Goal: Information Seeking & Learning: Understand process/instructions

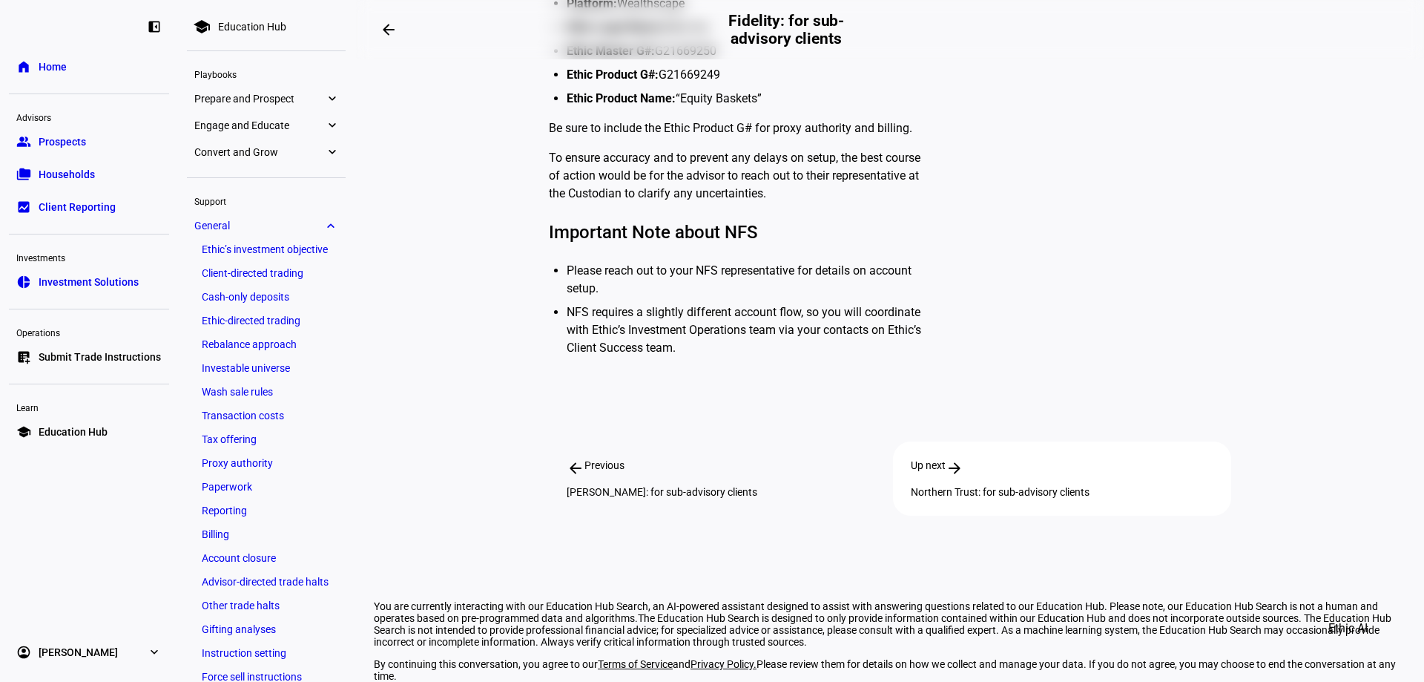
scroll to position [593, 0]
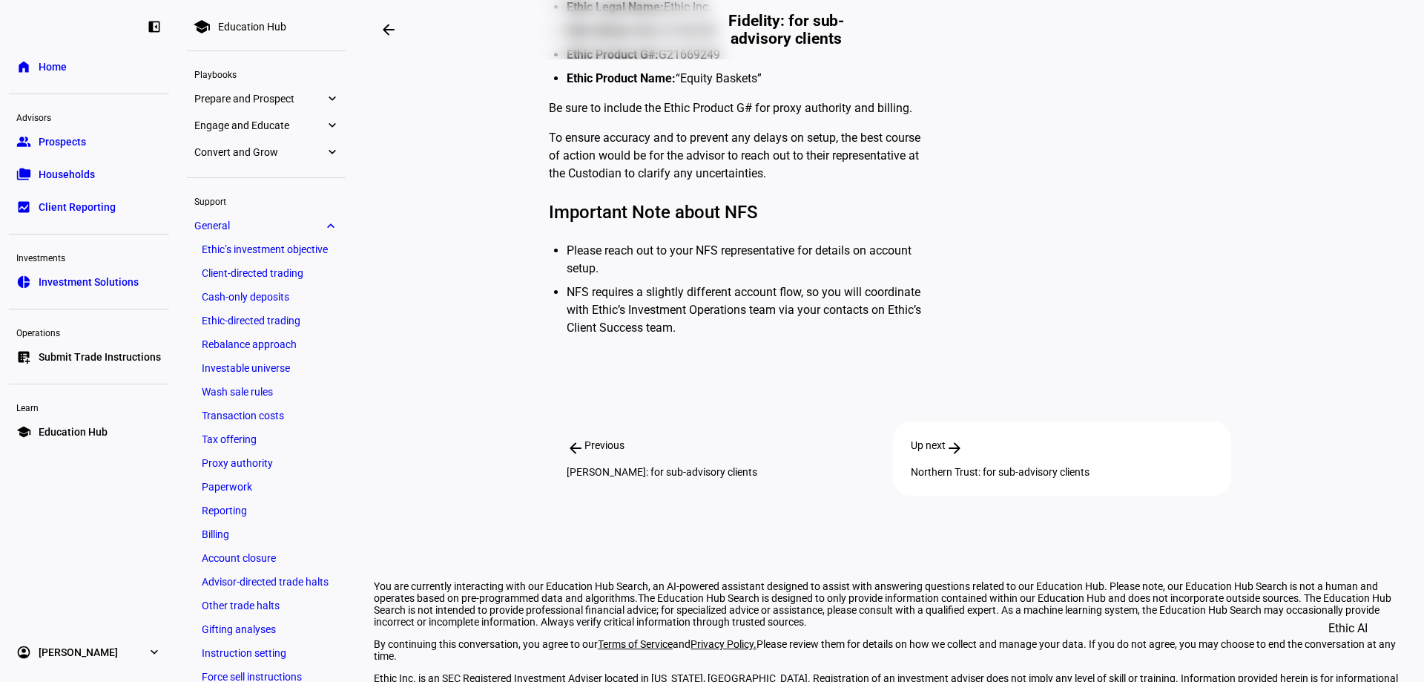
click at [676, 480] on div "arrow_back Previous Schwab: for sub-advisory clients" at bounding box center [718, 458] width 338 height 74
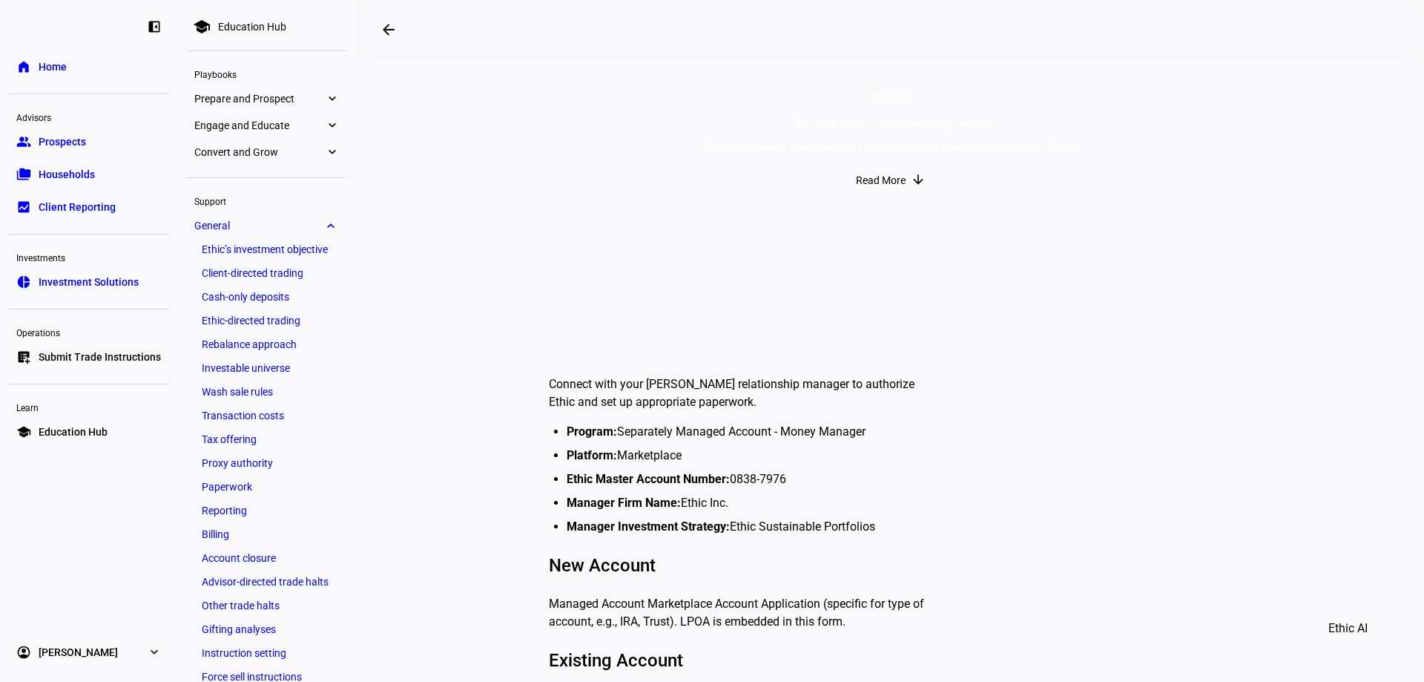
scroll to position [148, 0]
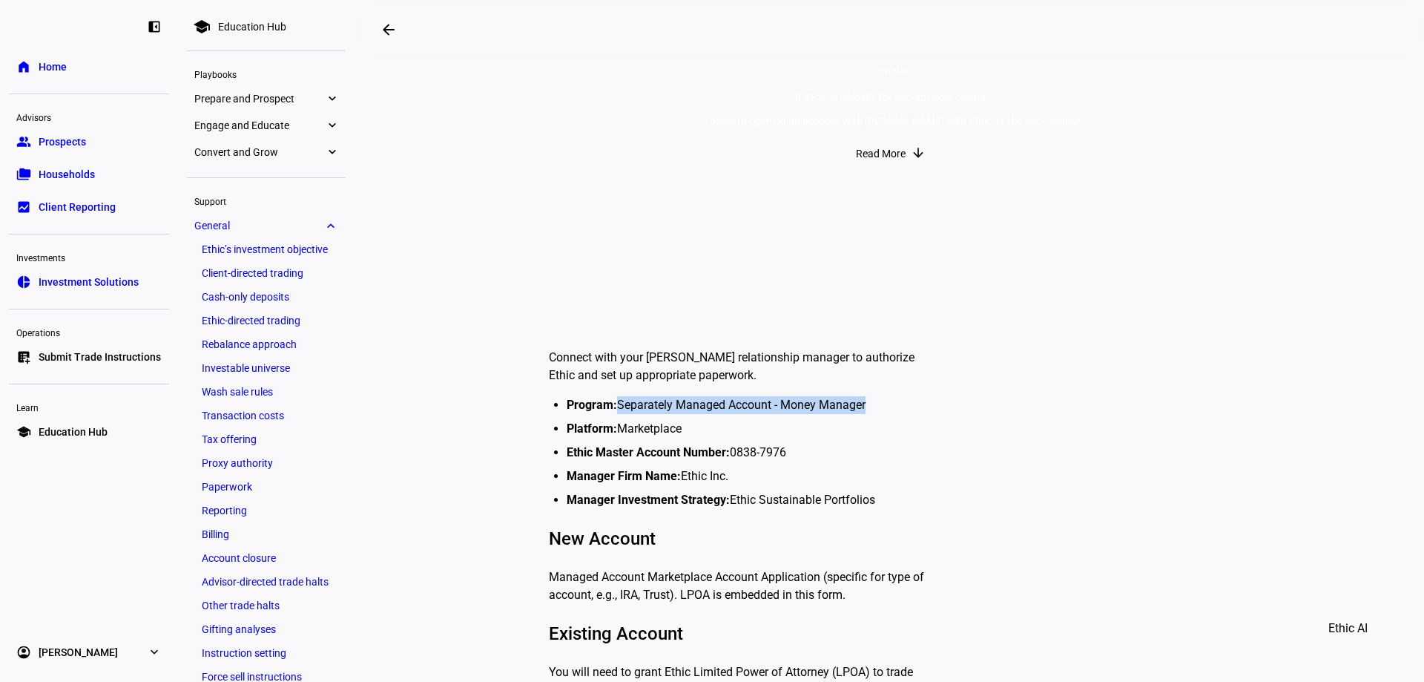
drag, startPoint x: 872, startPoint y: 402, endPoint x: 617, endPoint y: 400, distance: 255.2
click at [617, 400] on li "Program: Separately Managed Account - Money Manager" at bounding box center [748, 405] width 362 height 18
drag, startPoint x: 775, startPoint y: 448, endPoint x: 727, endPoint y: 456, distance: 48.9
click at [727, 456] on li "Ethic Master Account Number: 0838-7976" at bounding box center [748, 453] width 362 height 18
click at [783, 449] on li "Ethic Master Account Number: 0838-7976" at bounding box center [748, 453] width 362 height 18
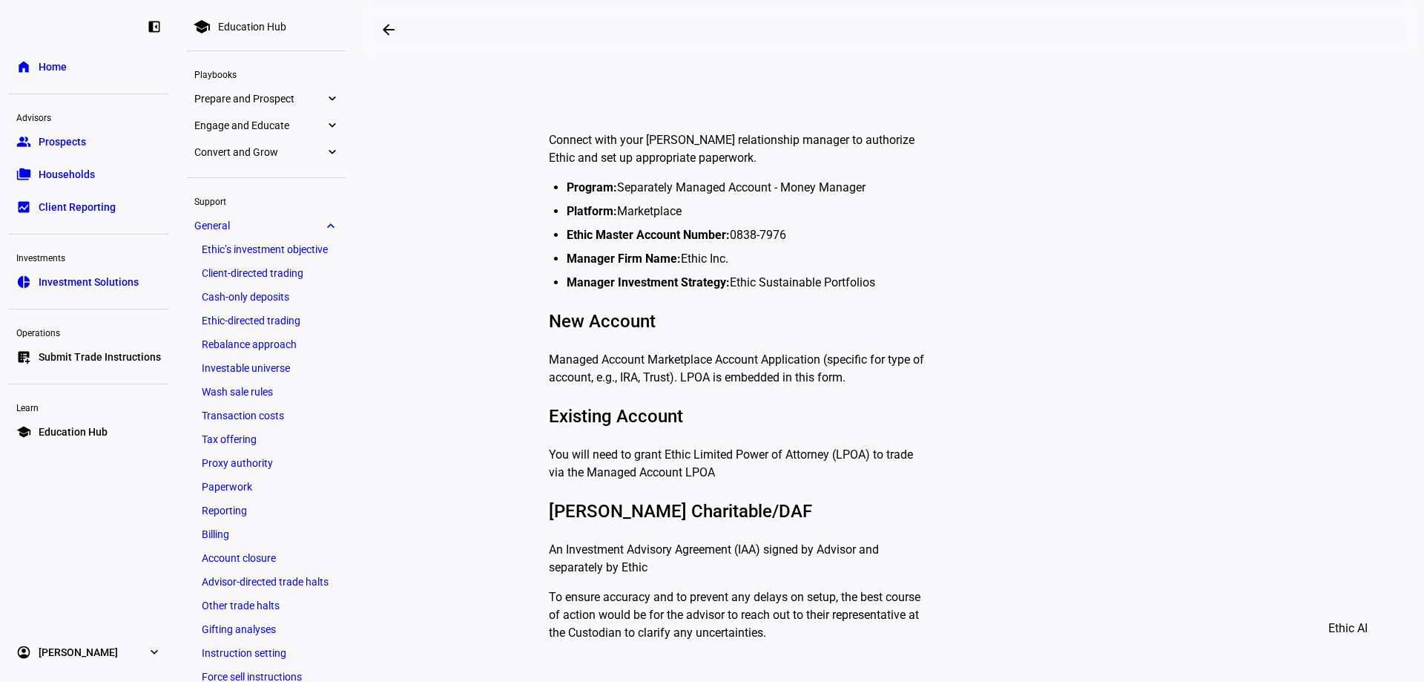
scroll to position [371, 0]
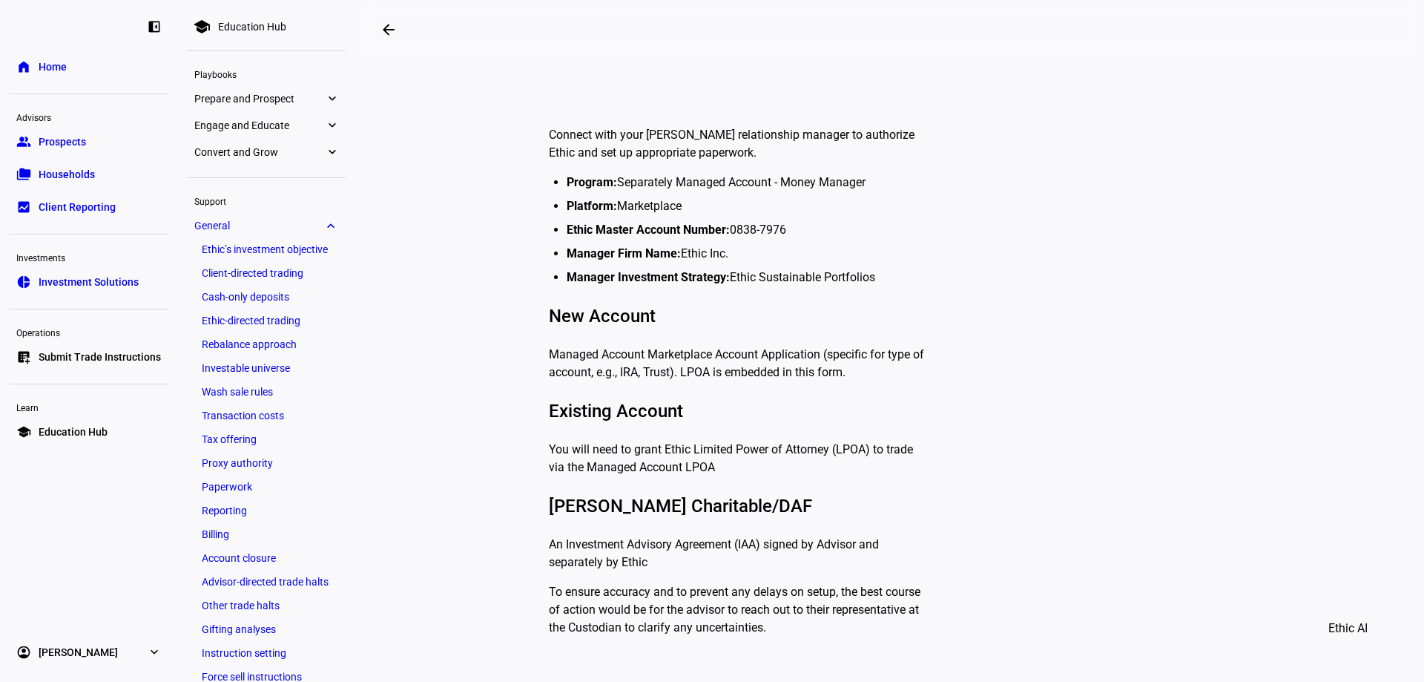
drag, startPoint x: 883, startPoint y: 369, endPoint x: 523, endPoint y: 135, distance: 430.0
click at [523, 135] on plt-education-hub-article-content "Connect with your Schwab relationship manager to authorize Ethic and set up app…" at bounding box center [890, 358] width 801 height 558
click at [879, 371] on p "Managed Account Marketplace Account Application (specific for type of account, …" at bounding box center [739, 364] width 380 height 36
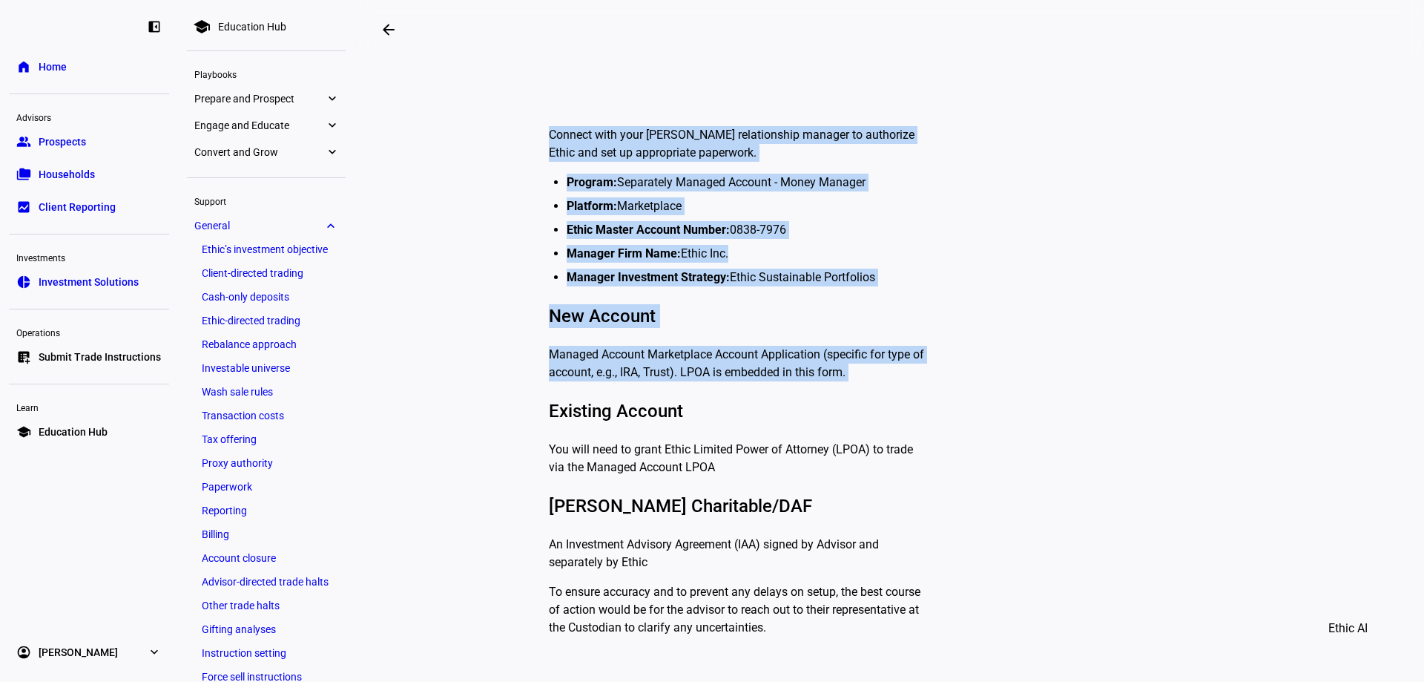
drag, startPoint x: 879, startPoint y: 371, endPoint x: 555, endPoint y: 121, distance: 409.3
click at [555, 121] on div "Connect with your Schwab relationship manager to authorize Ethic and set up app…" at bounding box center [739, 375] width 380 height 522
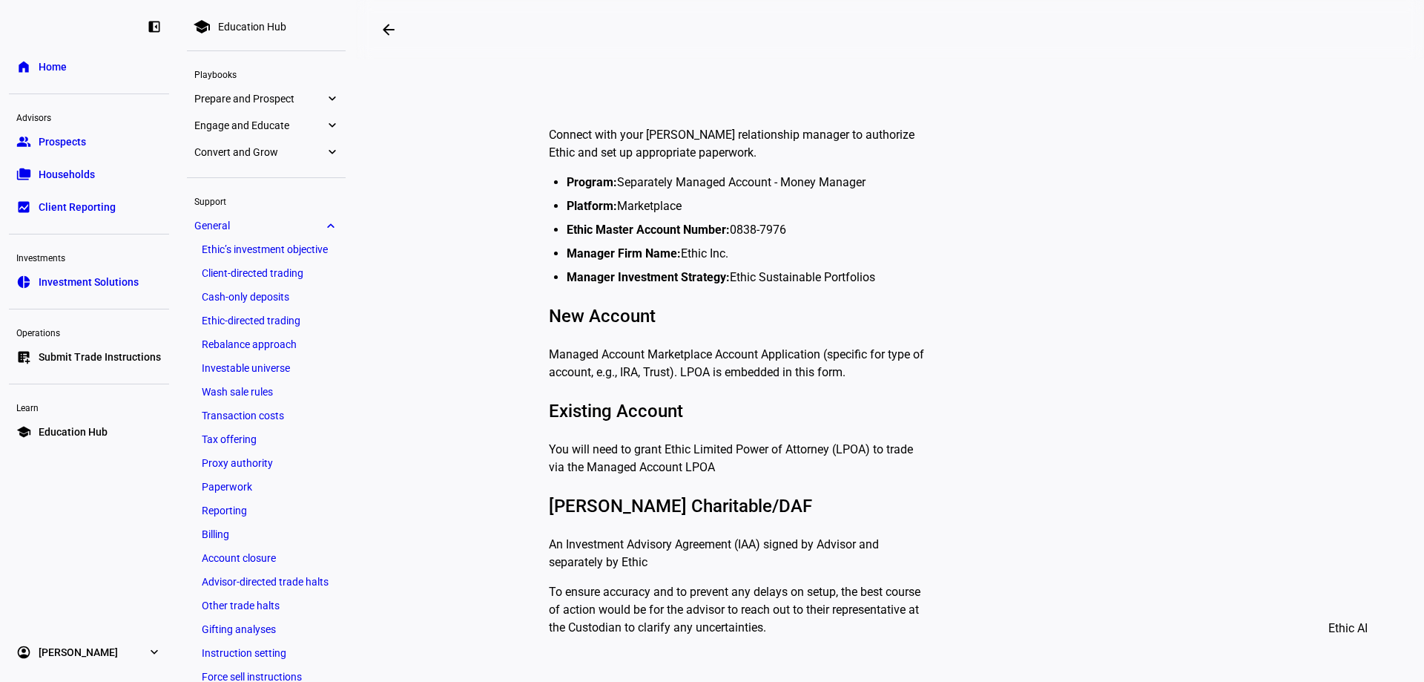
click at [688, 470] on div "Connect with your Schwab relationship manager to authorize Ethic and set up app…" at bounding box center [739, 375] width 380 height 522
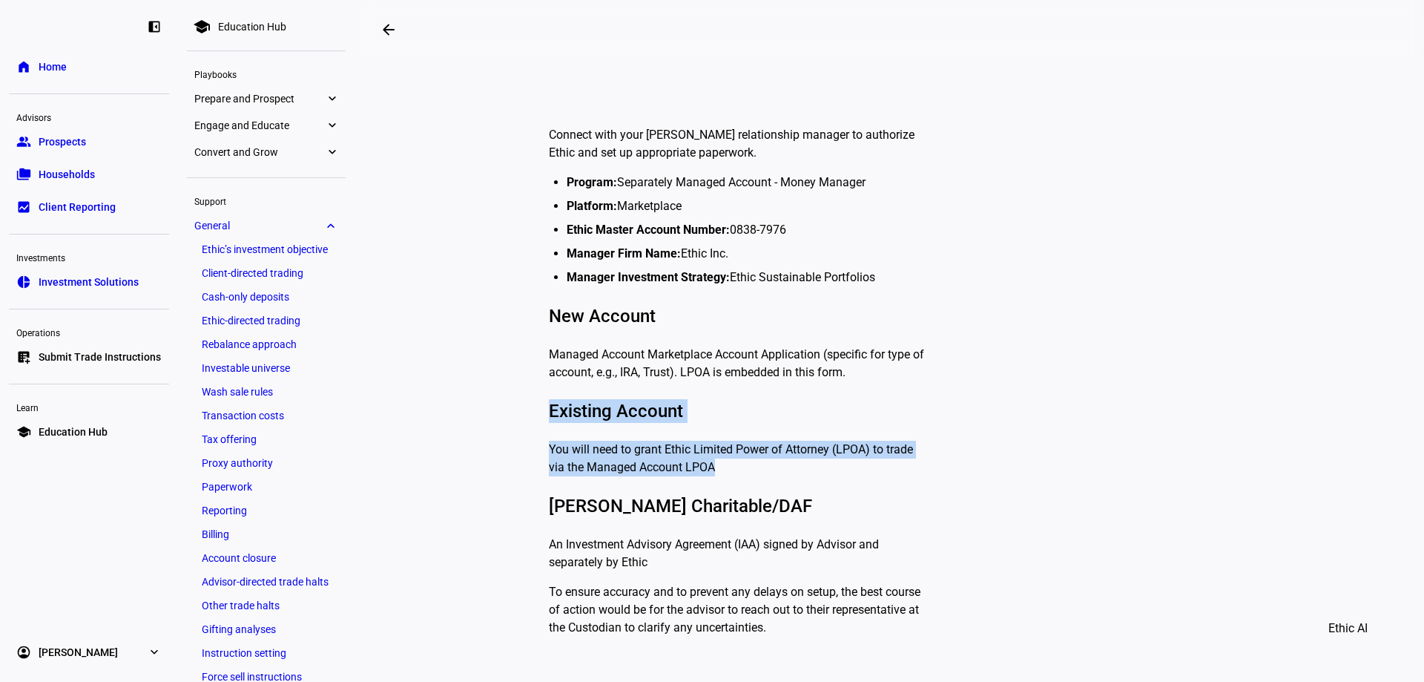
drag, startPoint x: 743, startPoint y: 461, endPoint x: 521, endPoint y: 411, distance: 228.2
click at [521, 411] on plt-education-hub-article-content "Connect with your Schwab relationship manager to authorize Ethic and set up app…" at bounding box center [890, 358] width 801 height 558
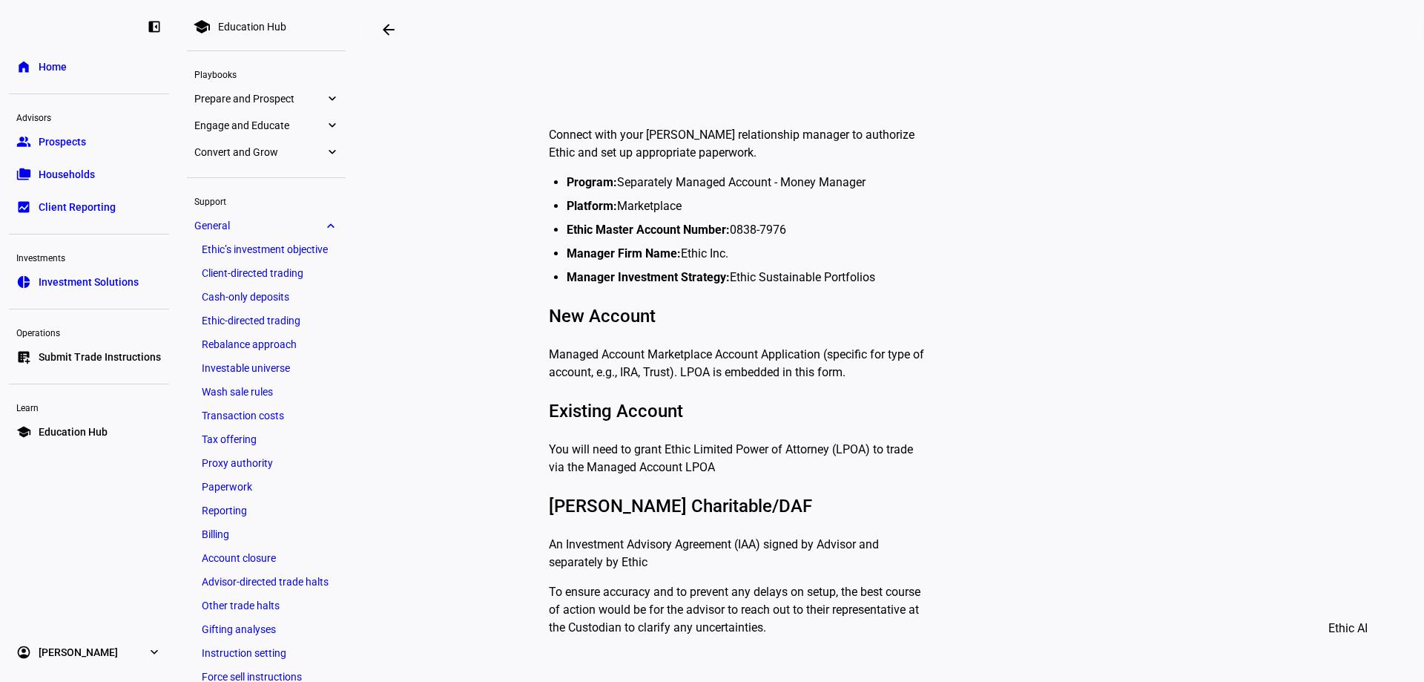
drag, startPoint x: 717, startPoint y: 464, endPoint x: 700, endPoint y: 464, distance: 17.1
click at [702, 464] on div "Connect with your Schwab relationship manager to authorize Ethic and set up app…" at bounding box center [739, 375] width 380 height 522
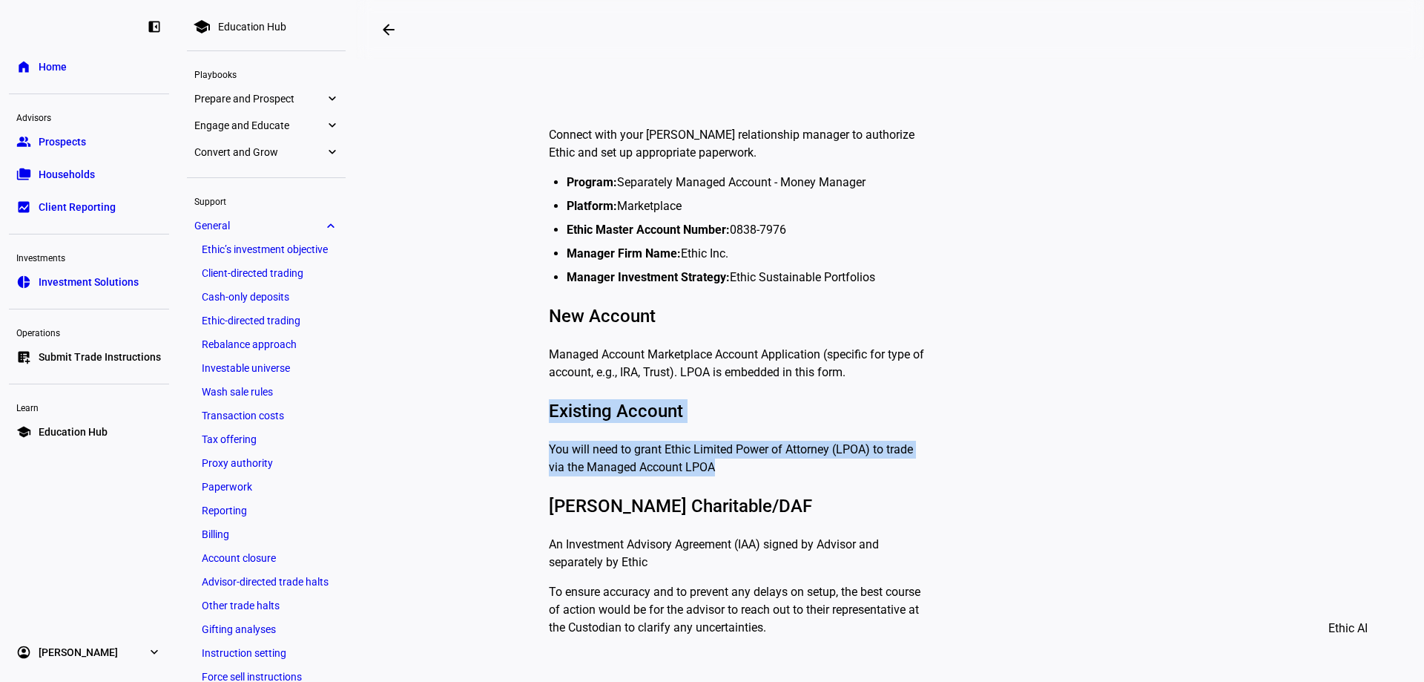
drag, startPoint x: 662, startPoint y: 448, endPoint x: 533, endPoint y: 415, distance: 133.1
click at [533, 415] on plt-education-hub-article-content "Connect with your Schwab relationship manager to authorize Ethic and set up app…" at bounding box center [890, 358] width 801 height 558
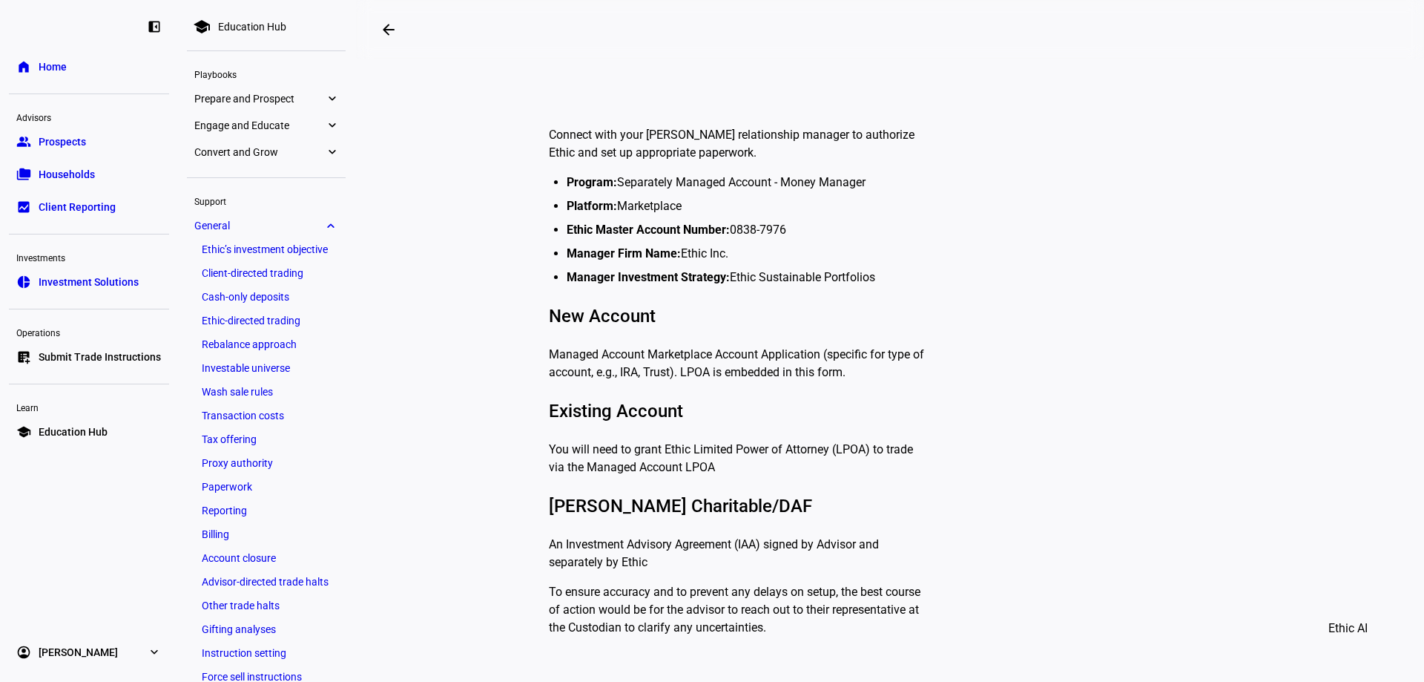
click at [800, 346] on p "Managed Account Marketplace Account Application (specific for type of account, …" at bounding box center [739, 364] width 380 height 36
drag, startPoint x: 891, startPoint y: 274, endPoint x: 467, endPoint y: 168, distance: 436.6
click at [467, 168] on div "General Schwab: for sub-advisory clients A guide to opening an account with Sch…" at bounding box center [890, 333] width 1033 height 1255
click at [892, 270] on li "Manager Investment Strategy: Ethic Sustainable Portfolios" at bounding box center [748, 278] width 362 height 18
drag, startPoint x: 892, startPoint y: 276, endPoint x: 814, endPoint y: 73, distance: 217.0
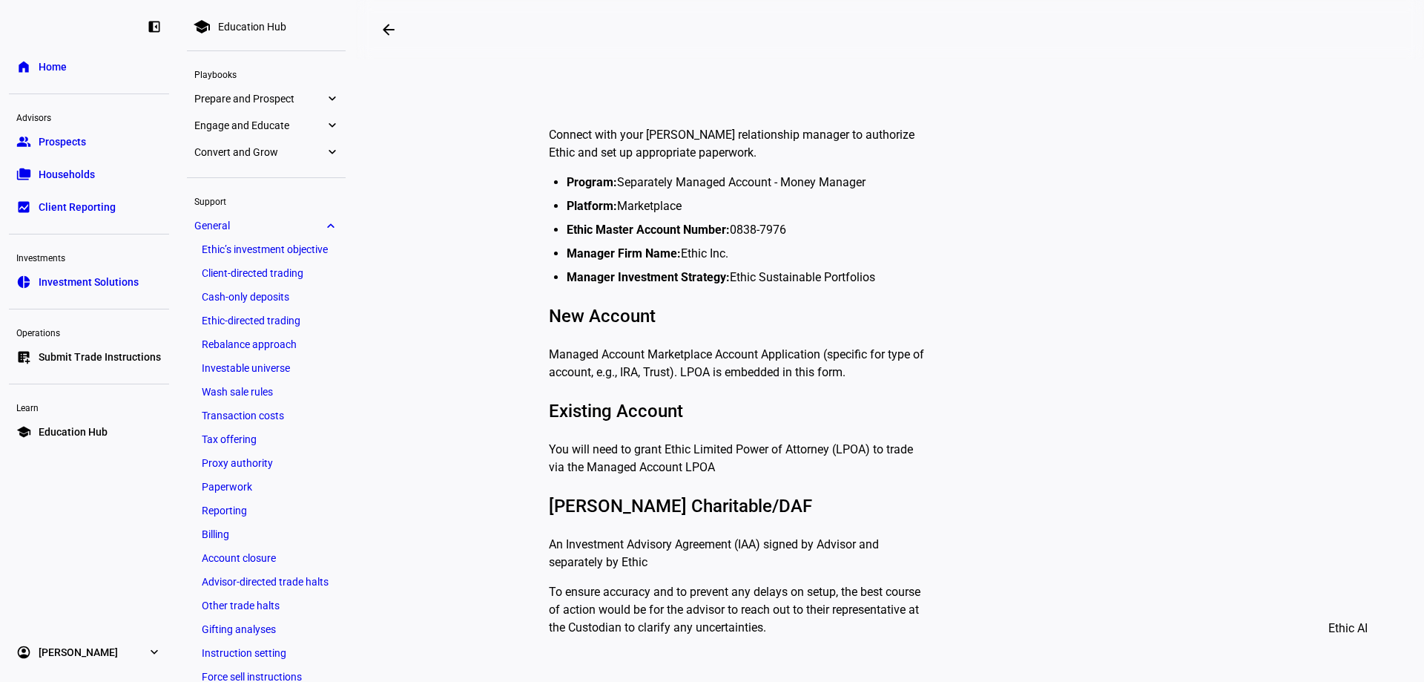
click at [886, 269] on li "Manager Investment Strategy: Ethic Sustainable Portfolios" at bounding box center [748, 278] width 362 height 18
